Goal: Transaction & Acquisition: Purchase product/service

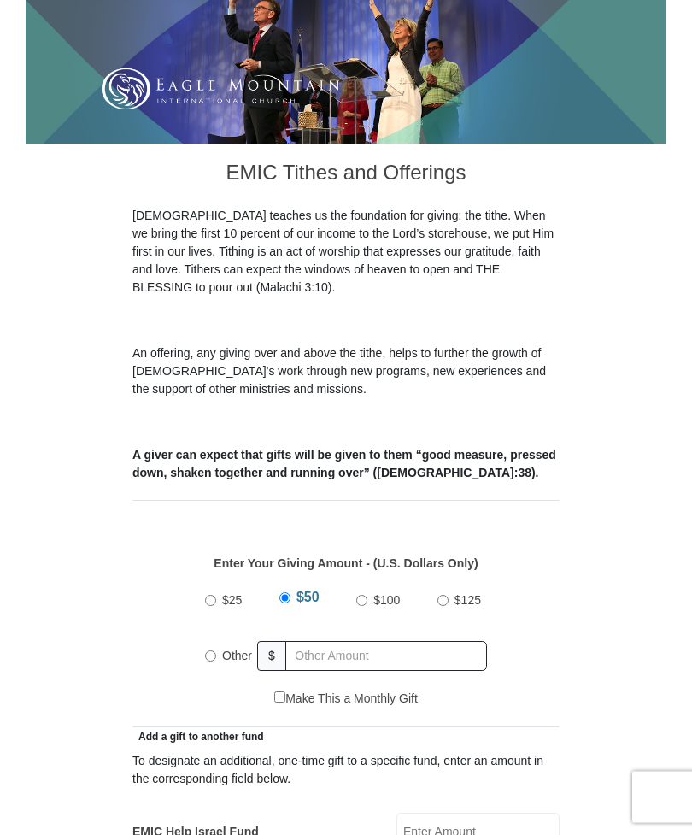
scroll to position [280, 0]
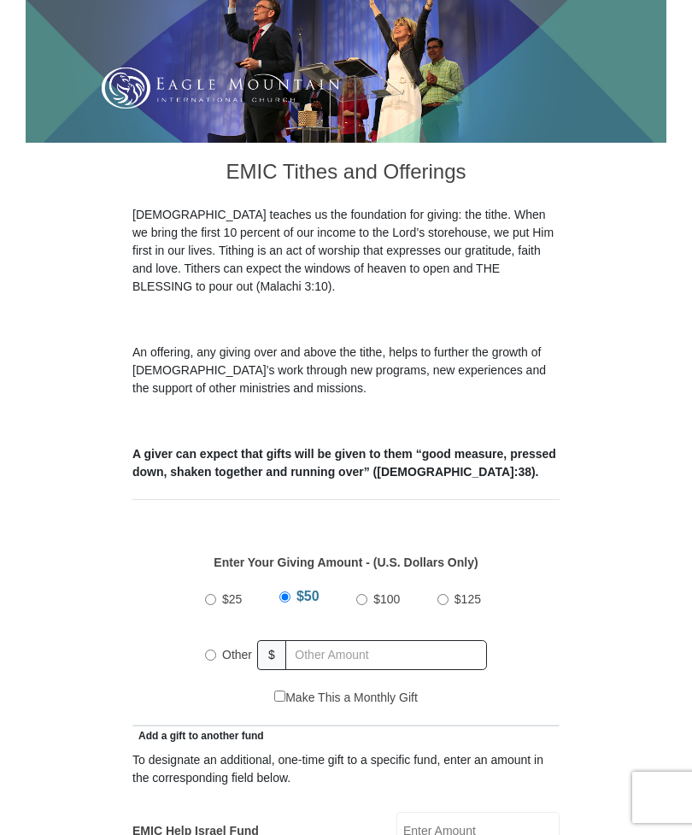
click at [210, 603] on input "Other" at bounding box center [210, 654] width 11 height 11
radio input "true"
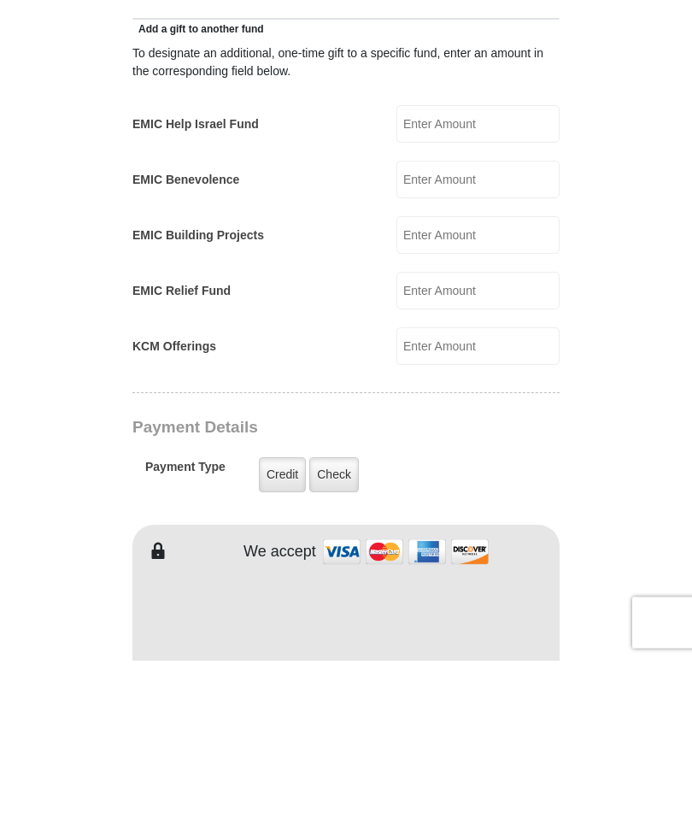
scroll to position [824, 0]
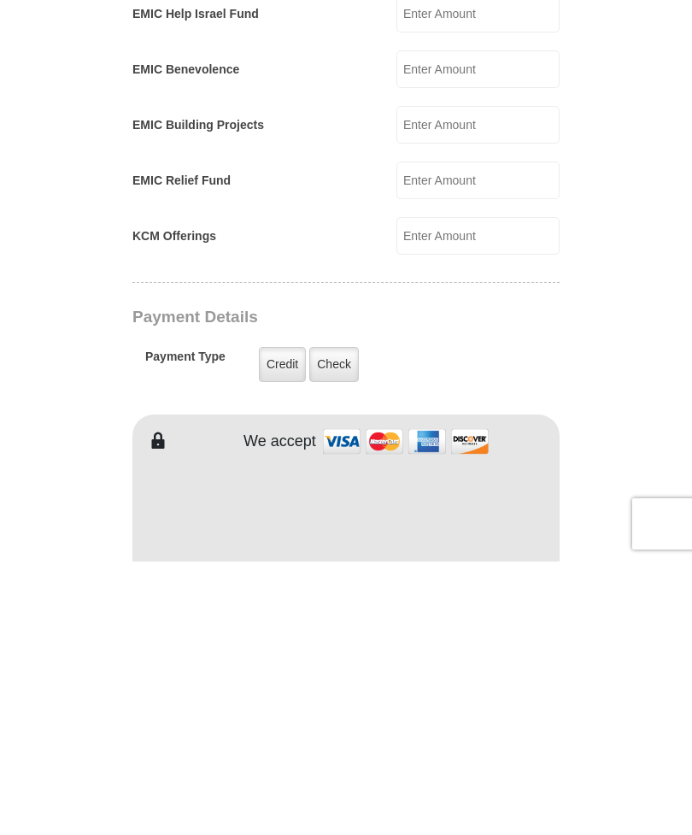
type input "330.00"
click at [340, 603] on label "Check" at bounding box center [334, 637] width 50 height 35
click at [0, 0] on input "Check" at bounding box center [0, 0] width 0 height 0
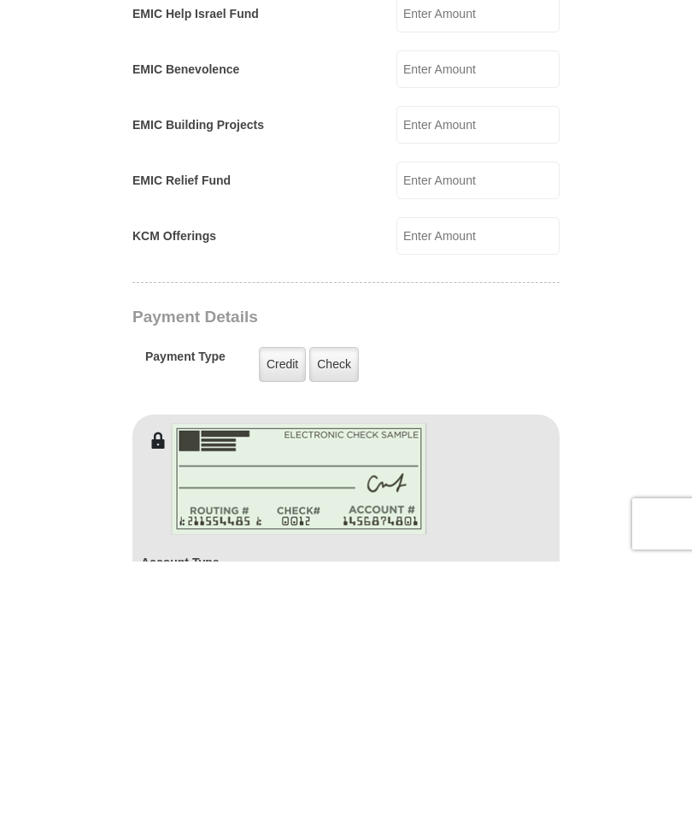
scroll to position [1098, 0]
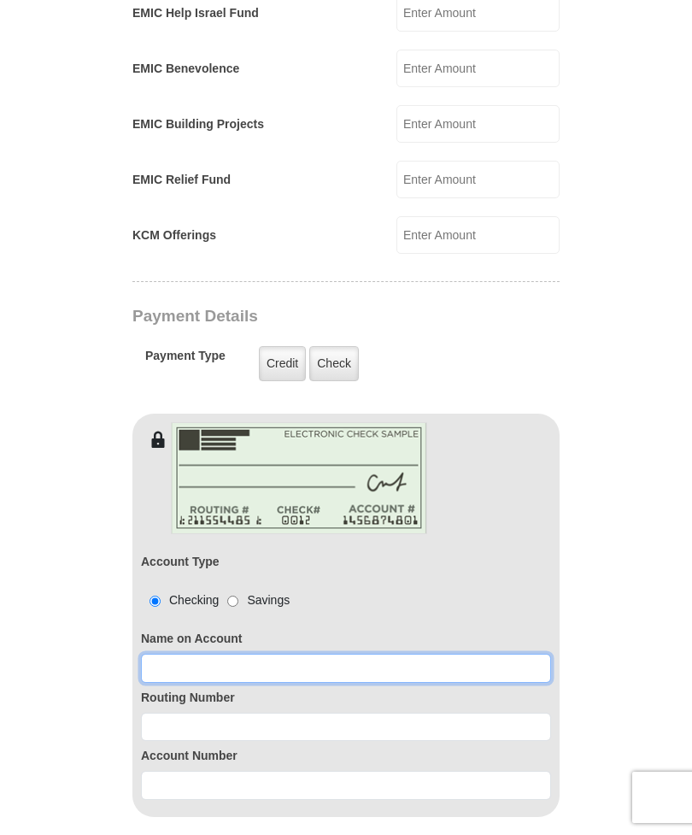
click at [174, 603] on input at bounding box center [346, 668] width 410 height 29
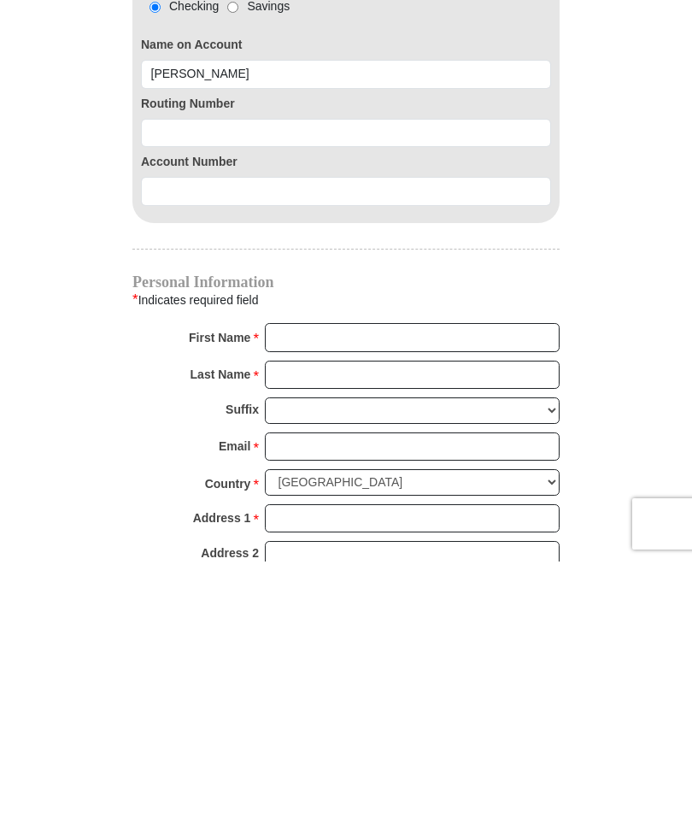
click at [238, 333] on input "[PERSON_NAME]" at bounding box center [346, 347] width 410 height 29
type input "[PERSON_NAME]"
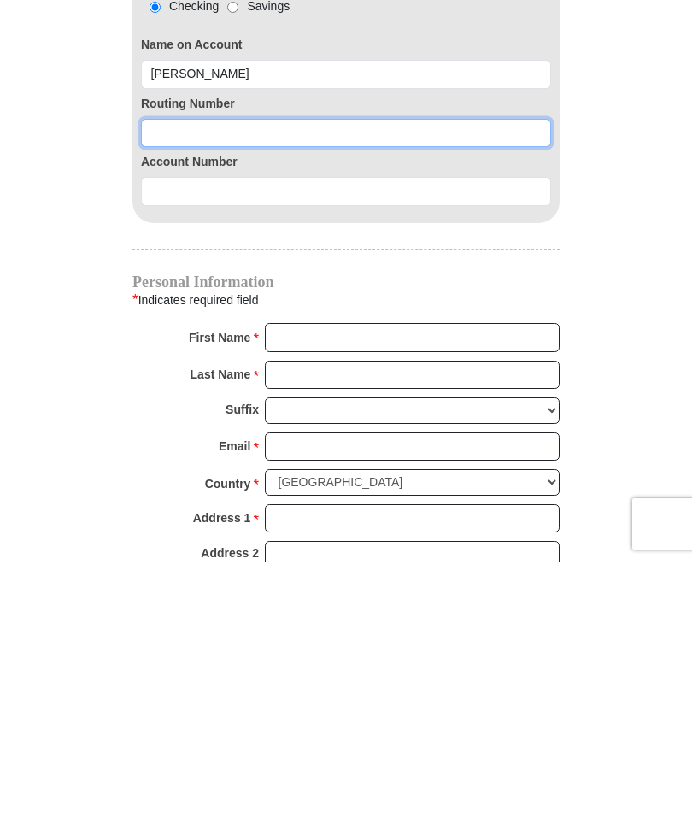
click at [159, 392] on input at bounding box center [346, 406] width 410 height 29
type input "322270518"
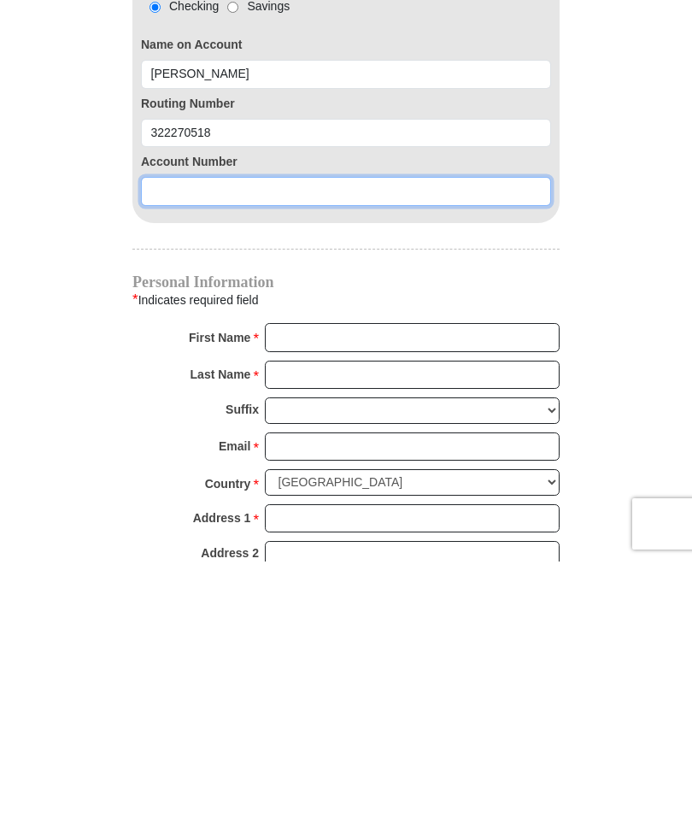
click at [161, 450] on input at bounding box center [346, 464] width 410 height 29
type input "3834348"
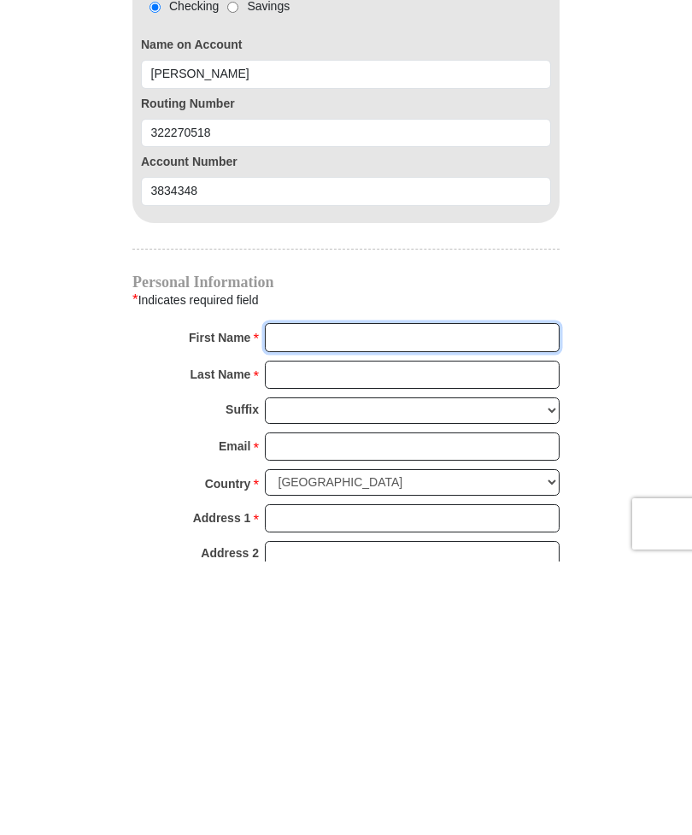
click at [297, 596] on input "First Name *" at bounding box center [412, 610] width 295 height 29
type input "[PERSON_NAME]"
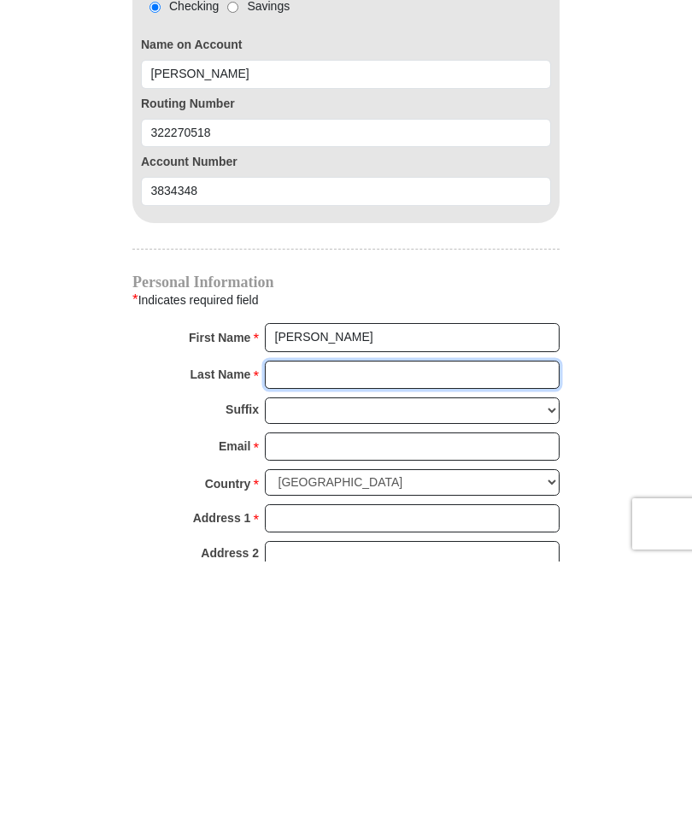
click at [283, 603] on input "Last Name *" at bounding box center [412, 648] width 295 height 29
type input "[PERSON_NAME]"
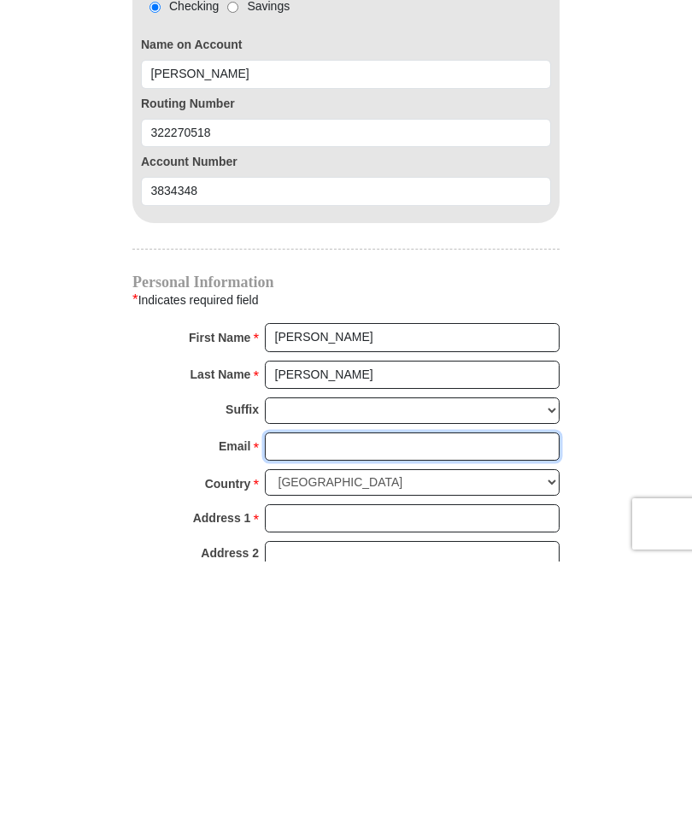
click at [301, 603] on input "Email *" at bounding box center [412, 720] width 295 height 29
type input "[EMAIL_ADDRESS][DOMAIN_NAME]"
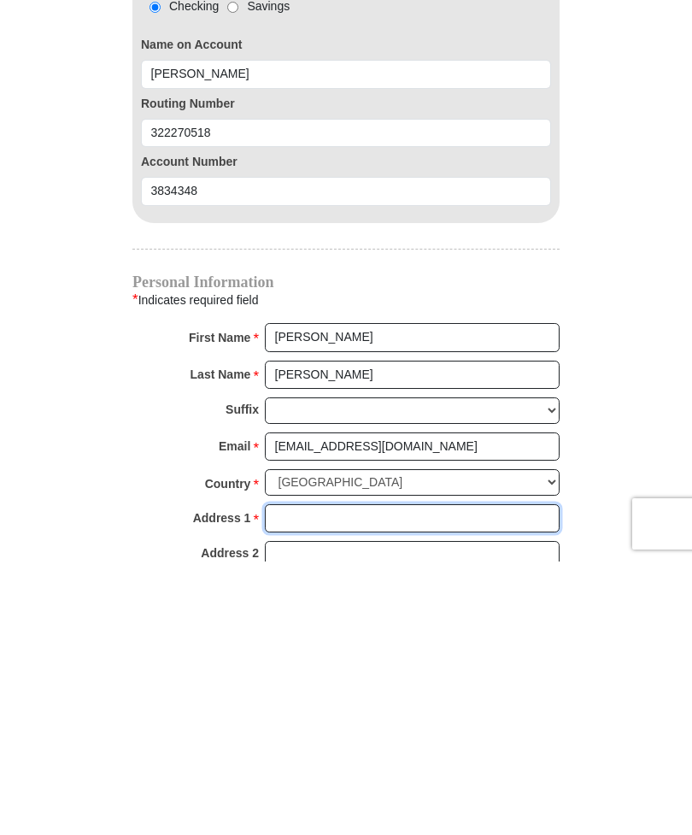
click at [295, 603] on input "Address 1 *" at bounding box center [412, 791] width 295 height 29
type input "[STREET_ADDRESS]"
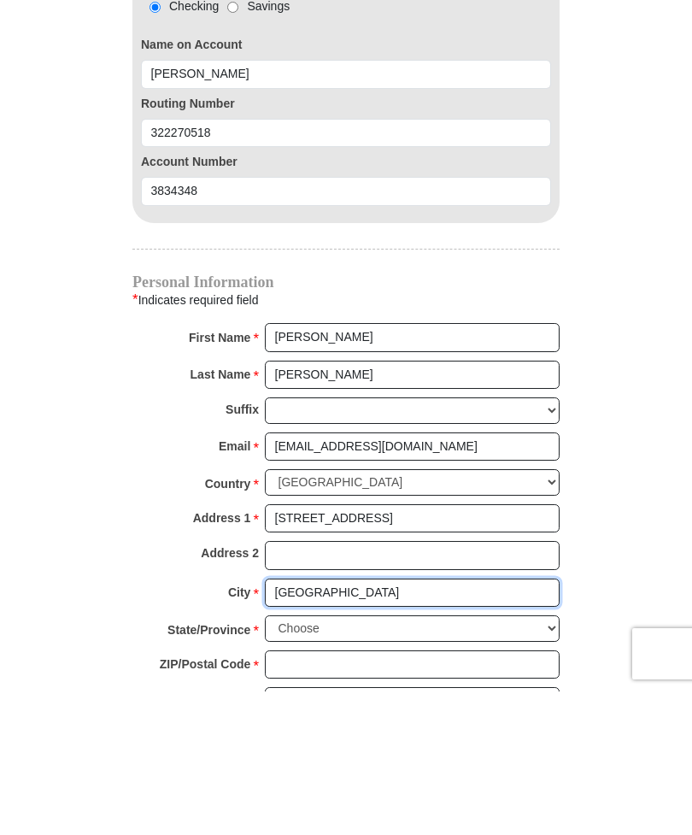
scroll to position [1559, 0]
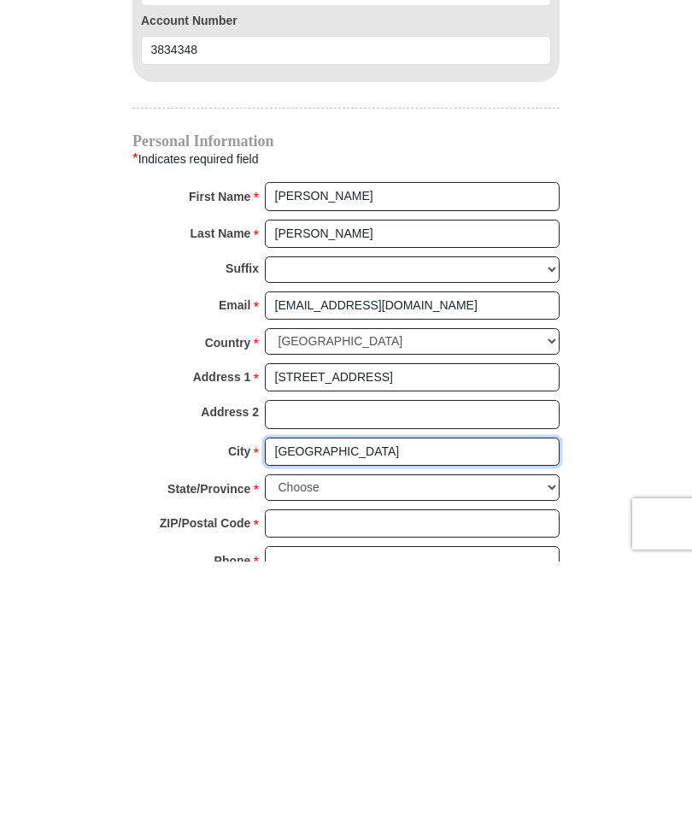
type input "[GEOGRAPHIC_DATA]"
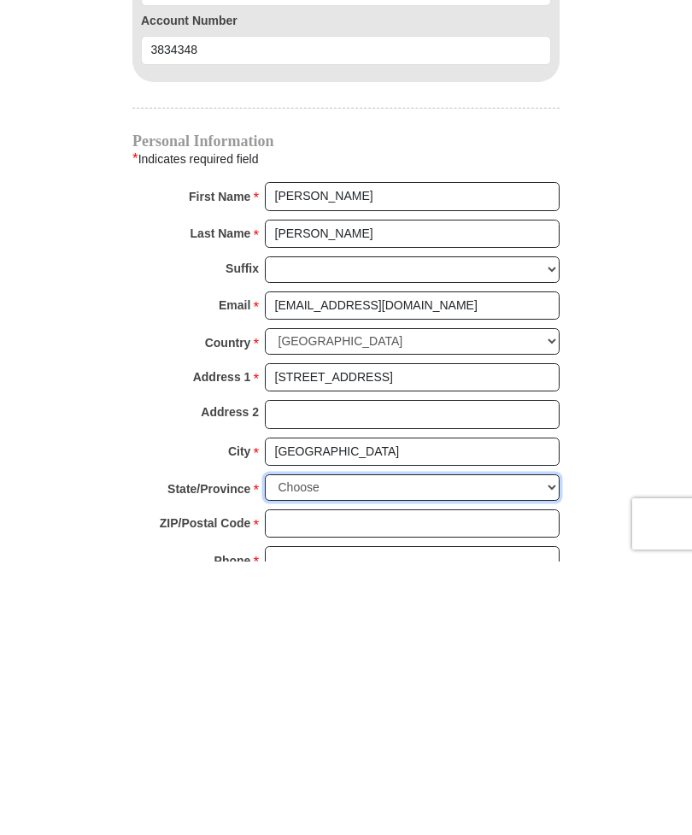
click at [548, 603] on select "Choose [US_STATE] [US_STATE] [US_STATE] [US_STATE] [US_STATE] Armed Forces Amer…" at bounding box center [412, 761] width 295 height 26
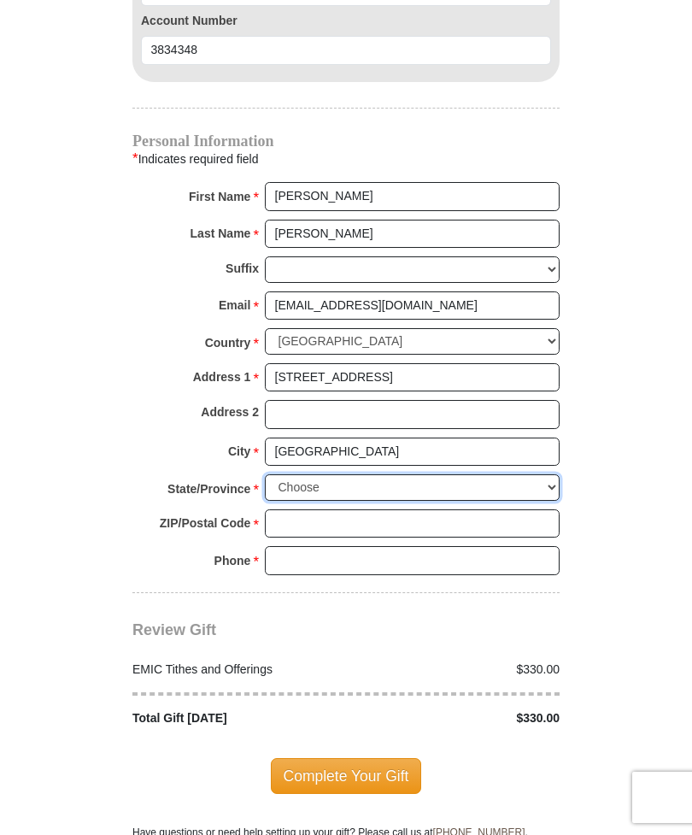
select select "CA"
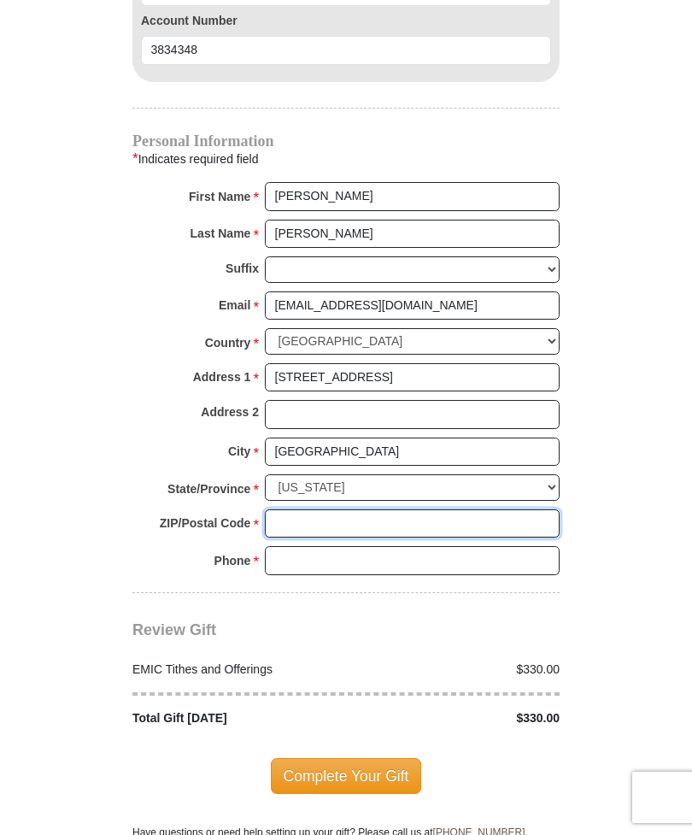
click at [320, 509] on input "ZIP/Postal Code *" at bounding box center [412, 523] width 295 height 29
type input "92508"
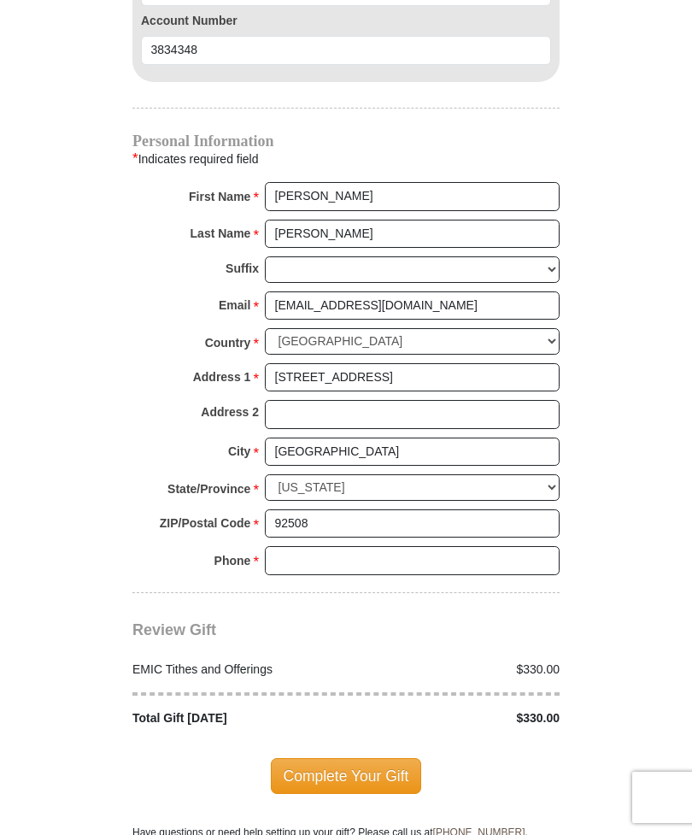
click at [295, 546] on input "Phone * *" at bounding box center [412, 560] width 295 height 29
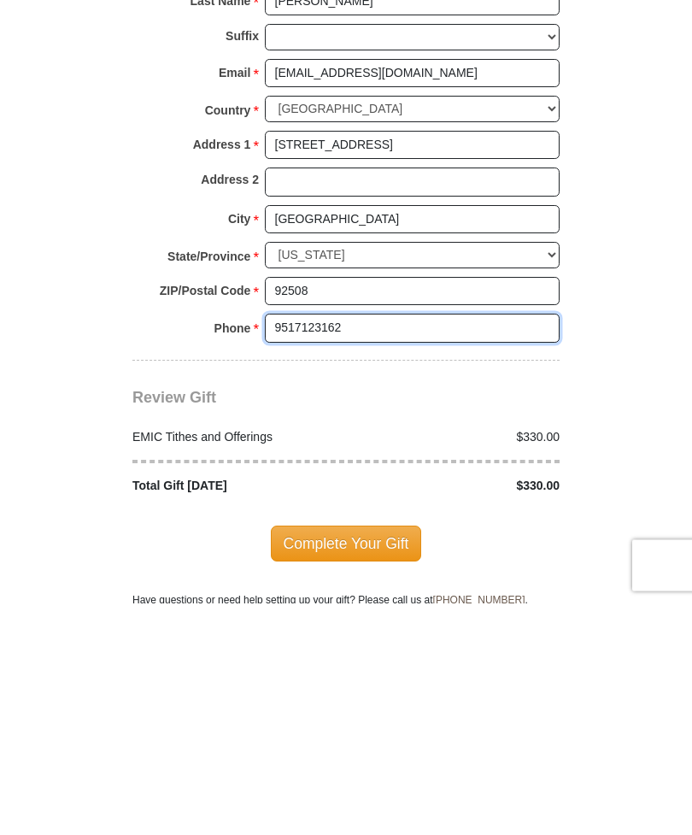
type input "9517123162"
click at [345, 603] on span "Complete Your Gift" at bounding box center [346, 776] width 151 height 36
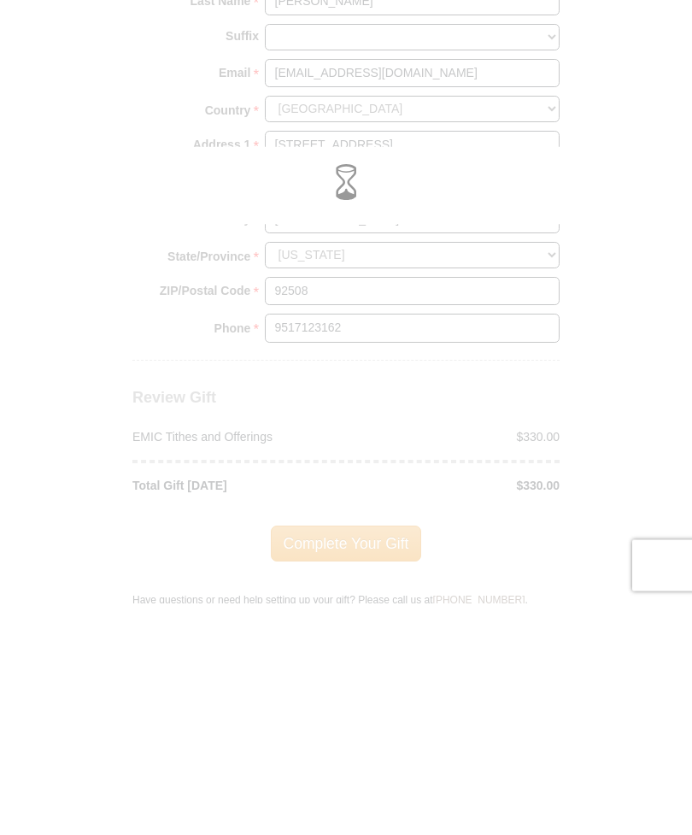
scroll to position [2065, 0]
